Goal: Task Accomplishment & Management: Use online tool/utility

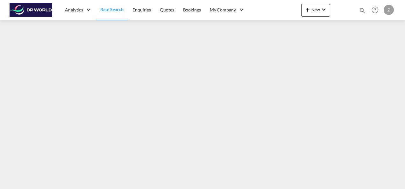
click at [110, 7] on span "Rate Search" at bounding box center [111, 9] width 23 height 5
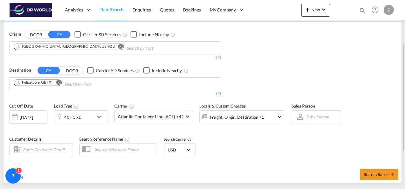
scroll to position [74, 0]
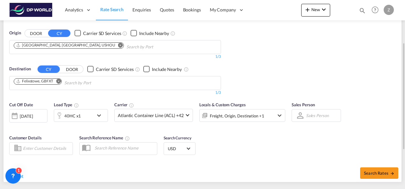
click at [33, 113] on div "[DATE]" at bounding box center [26, 116] width 13 height 6
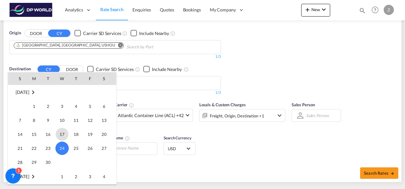
scroll to position [352, 0]
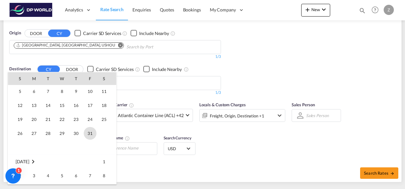
click at [94, 132] on span "31" at bounding box center [90, 133] width 13 height 13
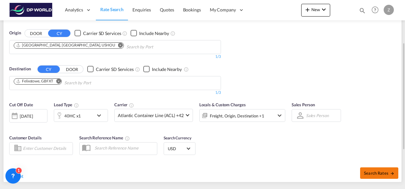
click at [374, 171] on span "Search Rates" at bounding box center [379, 173] width 31 height 5
type input "USHOU to GBFXT / [DATE]"
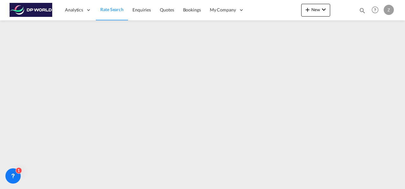
click at [107, 7] on span "Rate Search" at bounding box center [111, 9] width 23 height 5
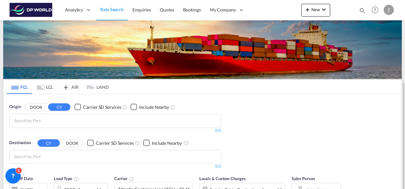
scroll to position [55, 0]
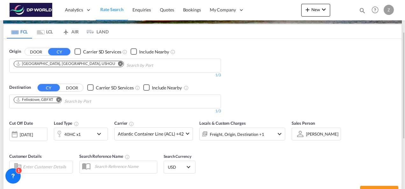
click at [33, 133] on div "[DATE]" at bounding box center [26, 135] width 13 height 6
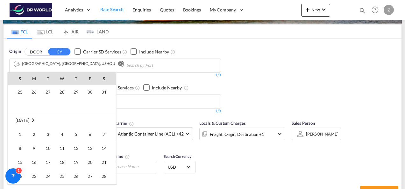
scroll to position [646, 0]
click at [73, 147] on span "12" at bounding box center [76, 148] width 13 height 13
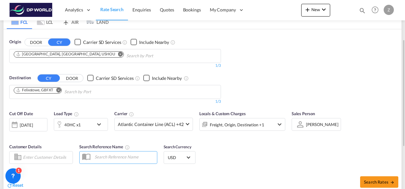
scroll to position [67, 0]
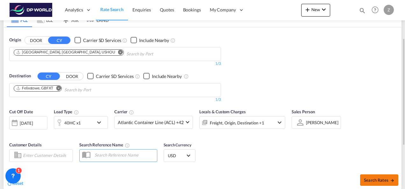
click at [374, 180] on span "Search Rates" at bounding box center [379, 180] width 31 height 5
type input "USHOU to GBFXT / [DATE]"
